Goal: Task Accomplishment & Management: Manage account settings

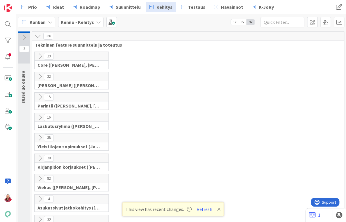
scroll to position [250, 73]
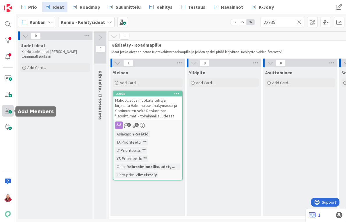
click at [9, 115] on span at bounding box center [8, 111] width 12 height 12
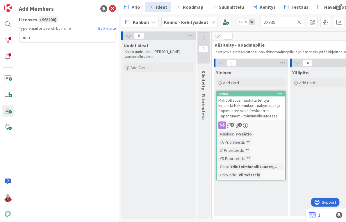
type input "iina"
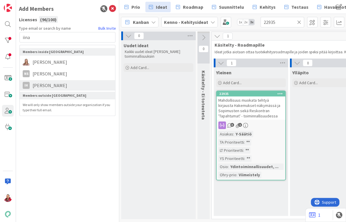
click at [53, 82] on span "Iina Häiväläinen" at bounding box center [50, 85] width 40 height 7
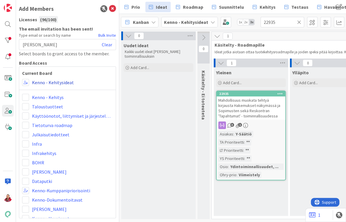
click at [46, 79] on link "Kenno - Kehitysideat" at bounding box center [53, 82] width 42 height 7
click at [24, 79] on span at bounding box center [25, 82] width 7 height 7
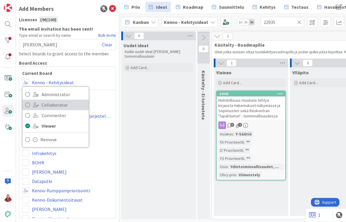
click at [37, 102] on span at bounding box center [36, 104] width 6 height 5
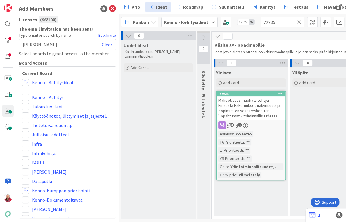
click at [72, 39] on div "Iina Häiväläinen Clear" at bounding box center [67, 44] width 97 height 11
click at [107, 41] on link "Clear" at bounding box center [107, 44] width 10 height 7
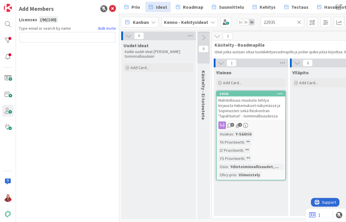
click at [61, 33] on input "text" at bounding box center [67, 37] width 96 height 10
type input "petra"
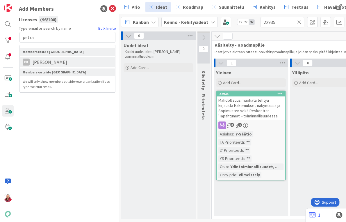
click at [36, 58] on span "Petra Kokkonen" at bounding box center [50, 61] width 40 height 7
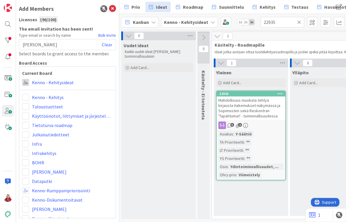
click at [27, 79] on span at bounding box center [25, 82] width 7 height 7
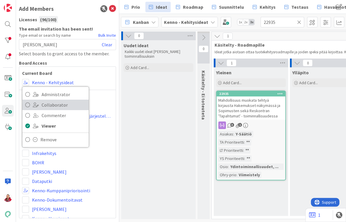
click at [32, 99] on link "Collaborator" at bounding box center [55, 104] width 66 height 10
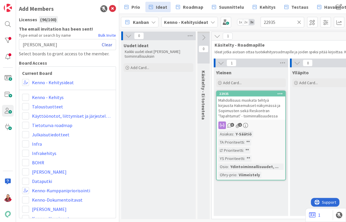
click at [108, 41] on link "Clear" at bounding box center [107, 44] width 10 height 7
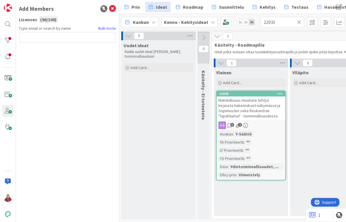
click at [52, 32] on input "text" at bounding box center [67, 37] width 96 height 10
type input "johanna"
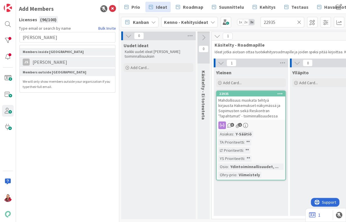
click at [35, 58] on span "Johanna Salmela" at bounding box center [50, 61] width 40 height 7
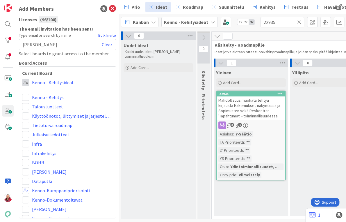
click at [25, 79] on span at bounding box center [25, 82] width 7 height 7
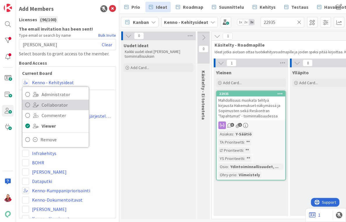
click at [33, 102] on span at bounding box center [36, 104] width 6 height 5
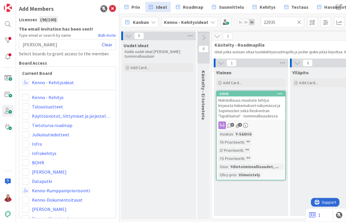
click at [110, 41] on link "Clear" at bounding box center [107, 44] width 10 height 7
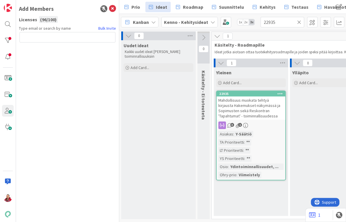
click at [55, 32] on input "text" at bounding box center [67, 37] width 96 height 10
type input "virpi"
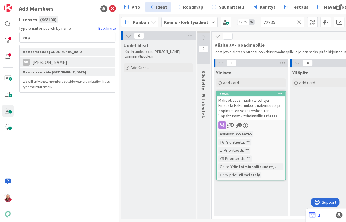
click at [56, 58] on span "Virpi Kyngäs-Björkroth" at bounding box center [50, 61] width 40 height 7
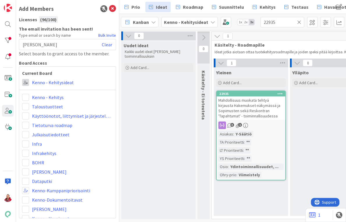
click at [27, 79] on span at bounding box center [25, 82] width 7 height 7
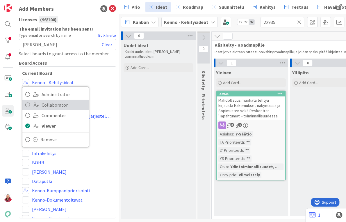
click at [34, 102] on span at bounding box center [36, 104] width 6 height 5
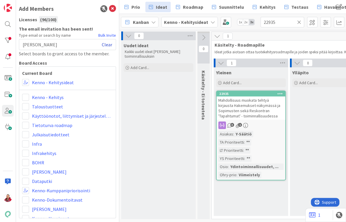
click at [108, 41] on link "Clear" at bounding box center [107, 44] width 10 height 7
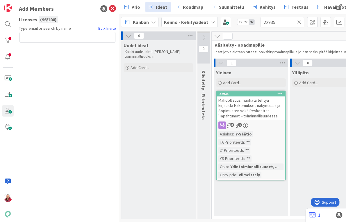
click at [39, 32] on input "text" at bounding box center [67, 37] width 96 height 10
type input "riitta"
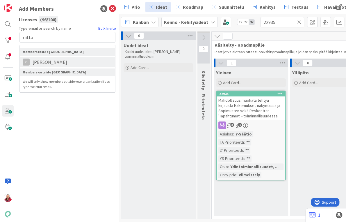
click at [41, 58] on span "Riitta Lapinlampi" at bounding box center [50, 61] width 40 height 7
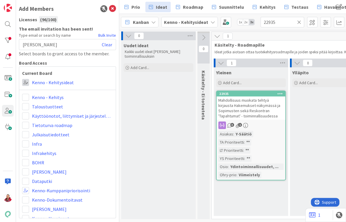
click at [24, 79] on span at bounding box center [25, 82] width 7 height 7
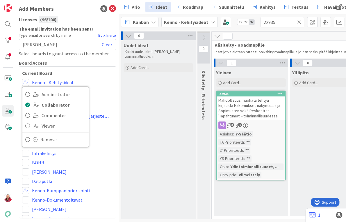
click at [62, 39] on div "Riitta Lapinlampi Clear" at bounding box center [67, 44] width 97 height 11
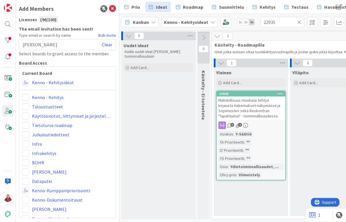
click at [110, 41] on link "Clear" at bounding box center [107, 44] width 10 height 7
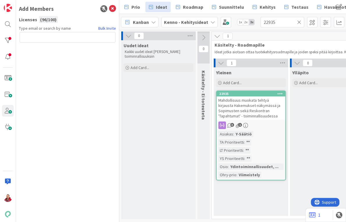
click at [65, 32] on input "text" at bounding box center [67, 37] width 96 height 10
click at [114, 8] on icon at bounding box center [112, 8] width 7 height 7
